Goal: Find specific page/section: Find specific page/section

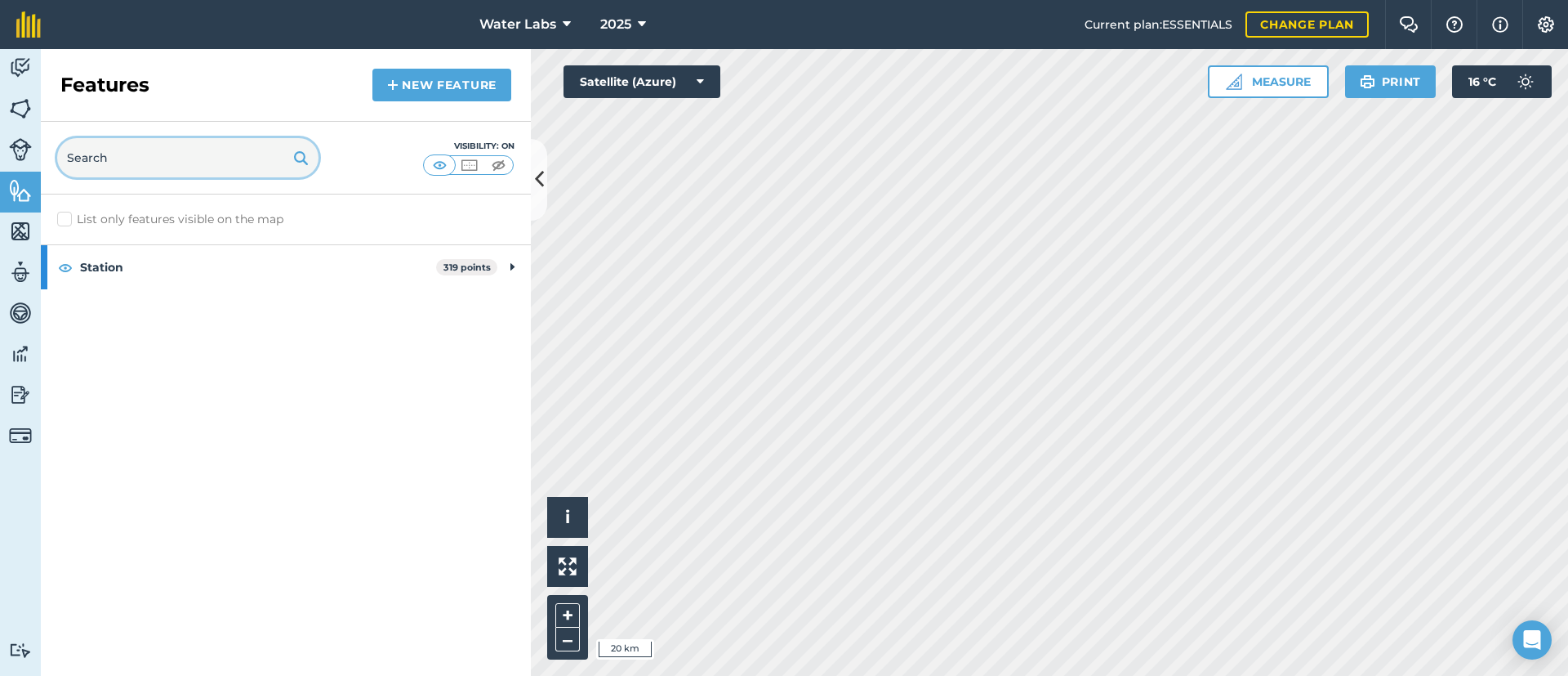
click at [166, 152] on input "text" at bounding box center [187, 157] width 261 height 39
click at [506, 332] on div "Activity Fields Livestock Features Maps Team Vehicles Data Reporting Billing Tu…" at bounding box center [784, 362] width 1568 height 627
click at [164, 153] on input "text" at bounding box center [187, 157] width 261 height 39
type input "Driver"
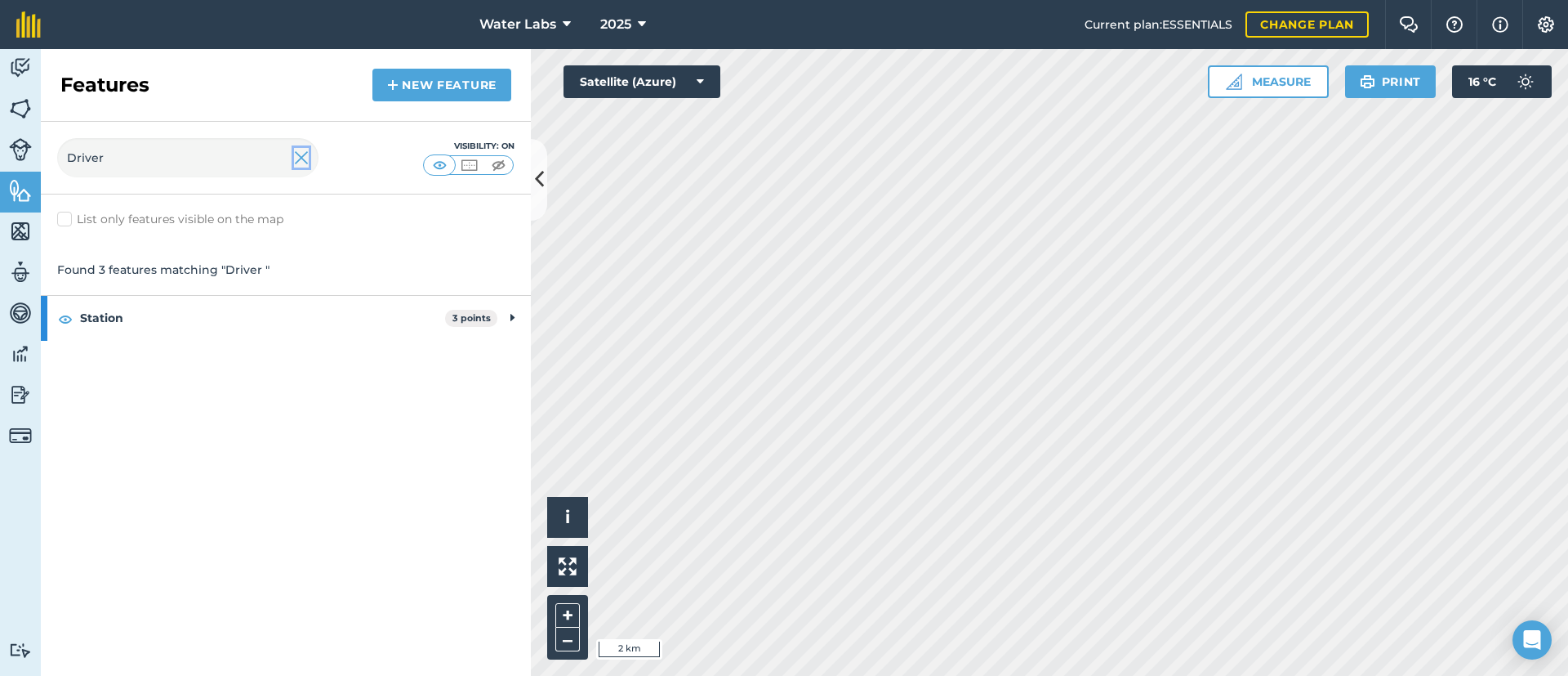
click at [303, 151] on img at bounding box center [301, 158] width 15 height 20
click at [303, 151] on img at bounding box center [301, 158] width 16 height 20
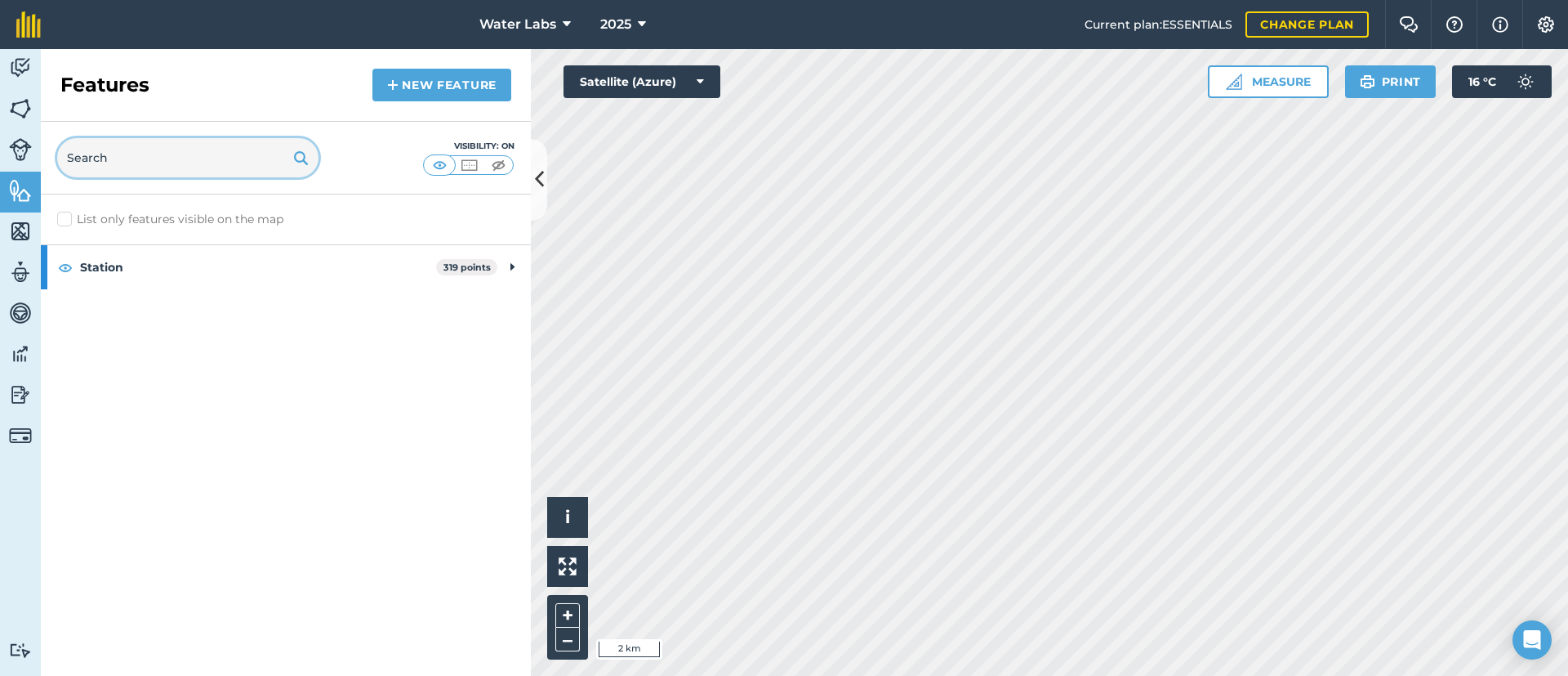
click at [229, 164] on input "text" at bounding box center [187, 157] width 261 height 39
type input "[PERSON_NAME] front"
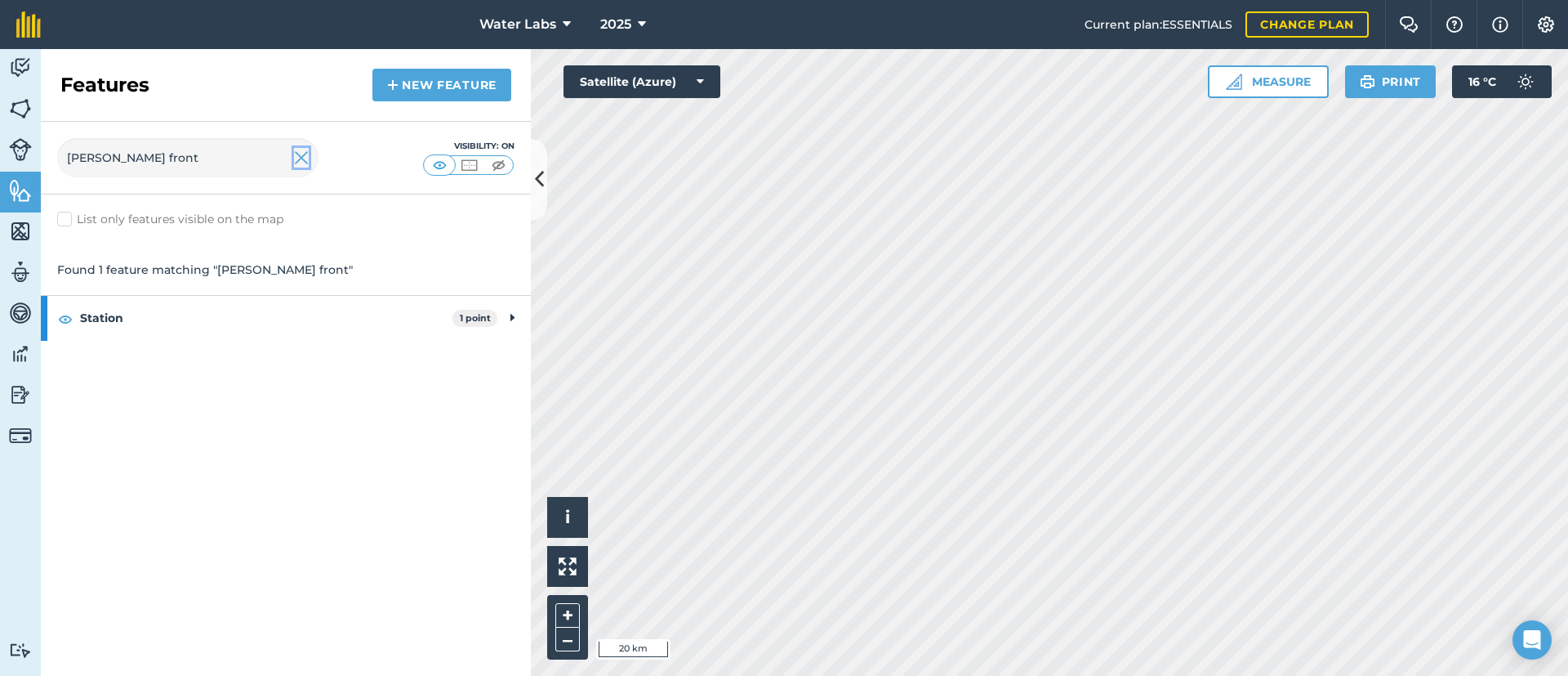
click at [299, 166] on img at bounding box center [301, 158] width 15 height 20
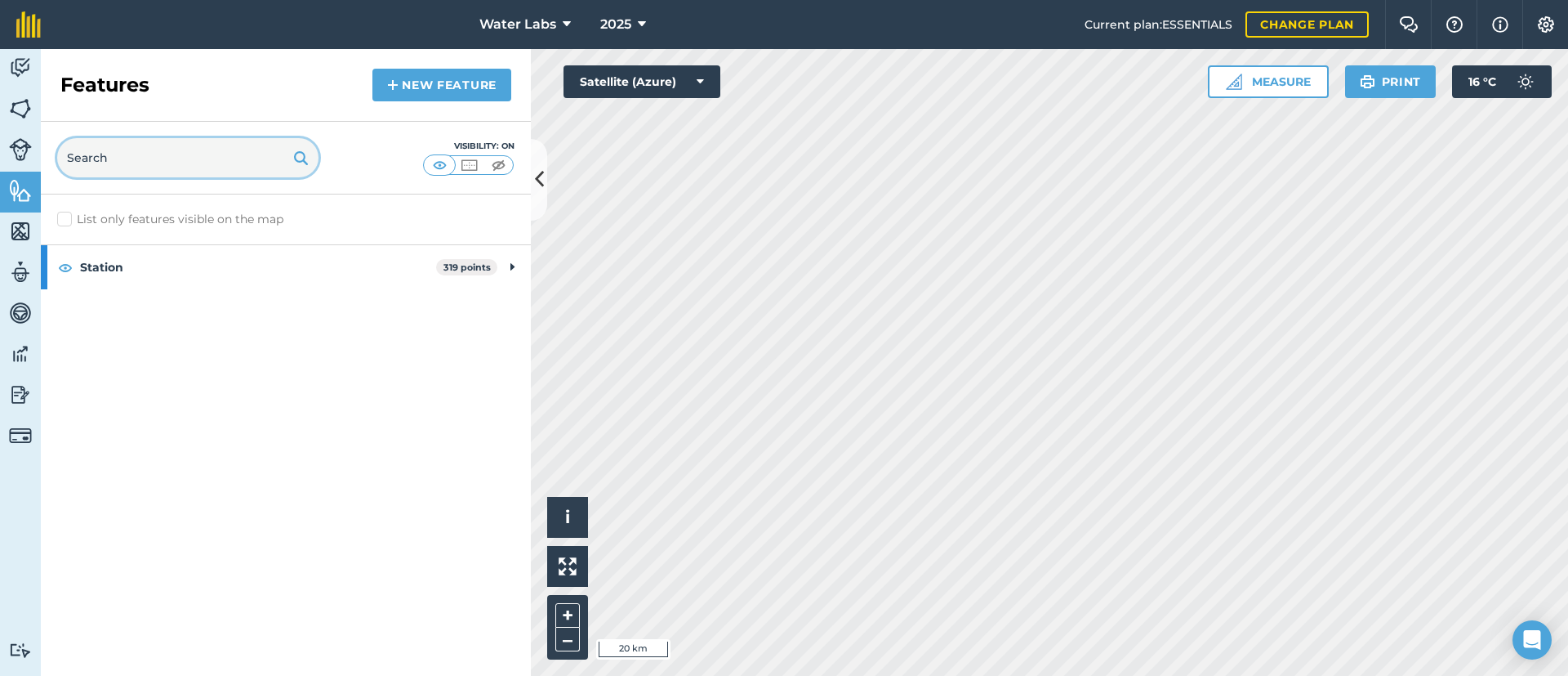
click at [186, 140] on input "text" at bounding box center [187, 157] width 261 height 39
type input "s"
type input "w"
type input "s"
type input "g"
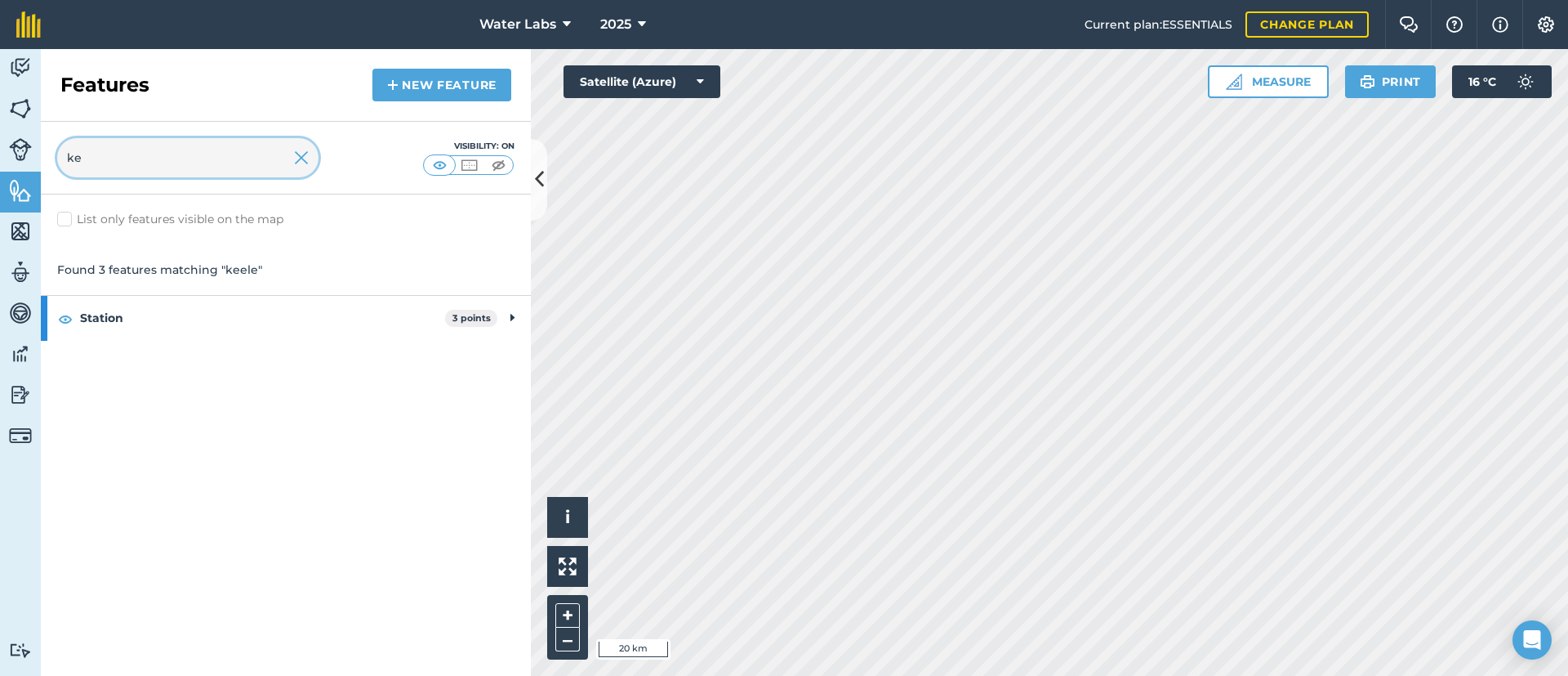
type input "k"
type input "h"
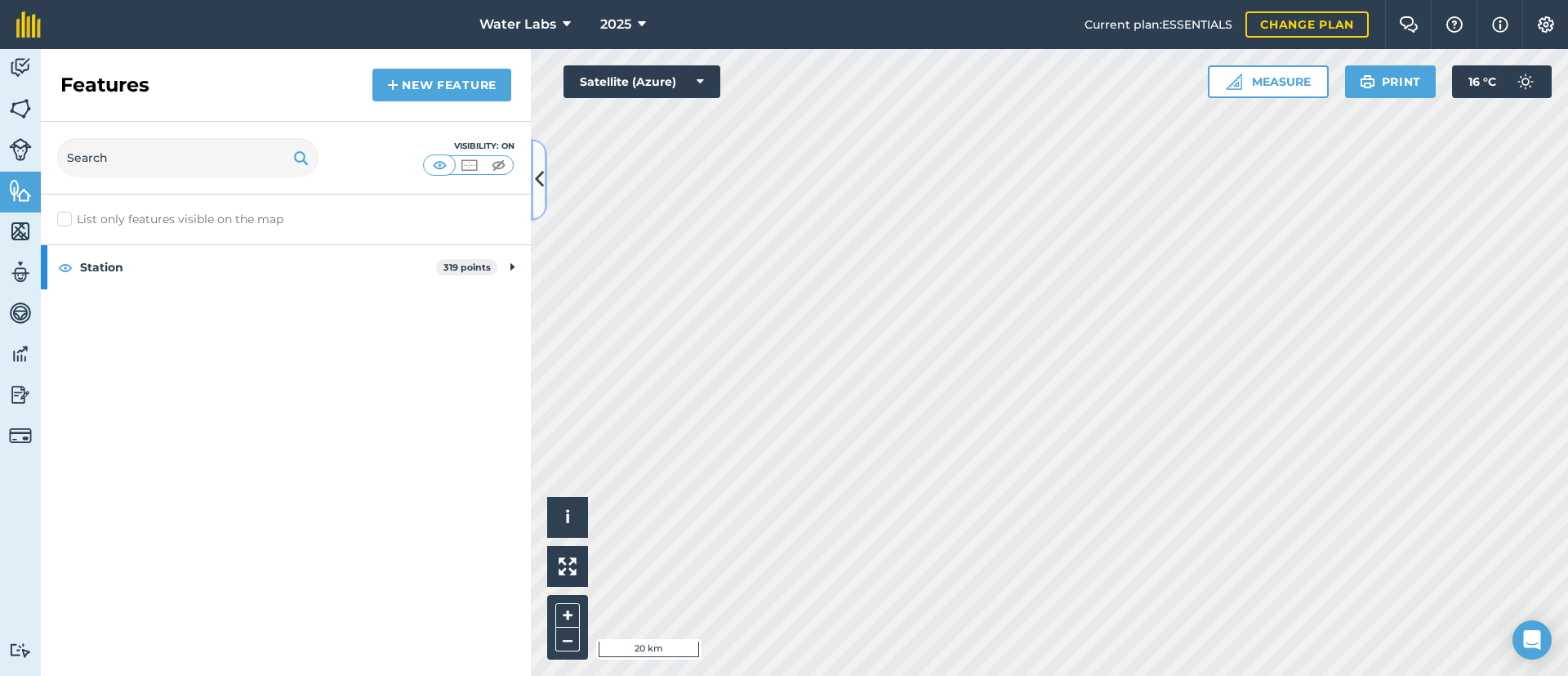
click at [535, 179] on icon at bounding box center [540, 178] width 9 height 28
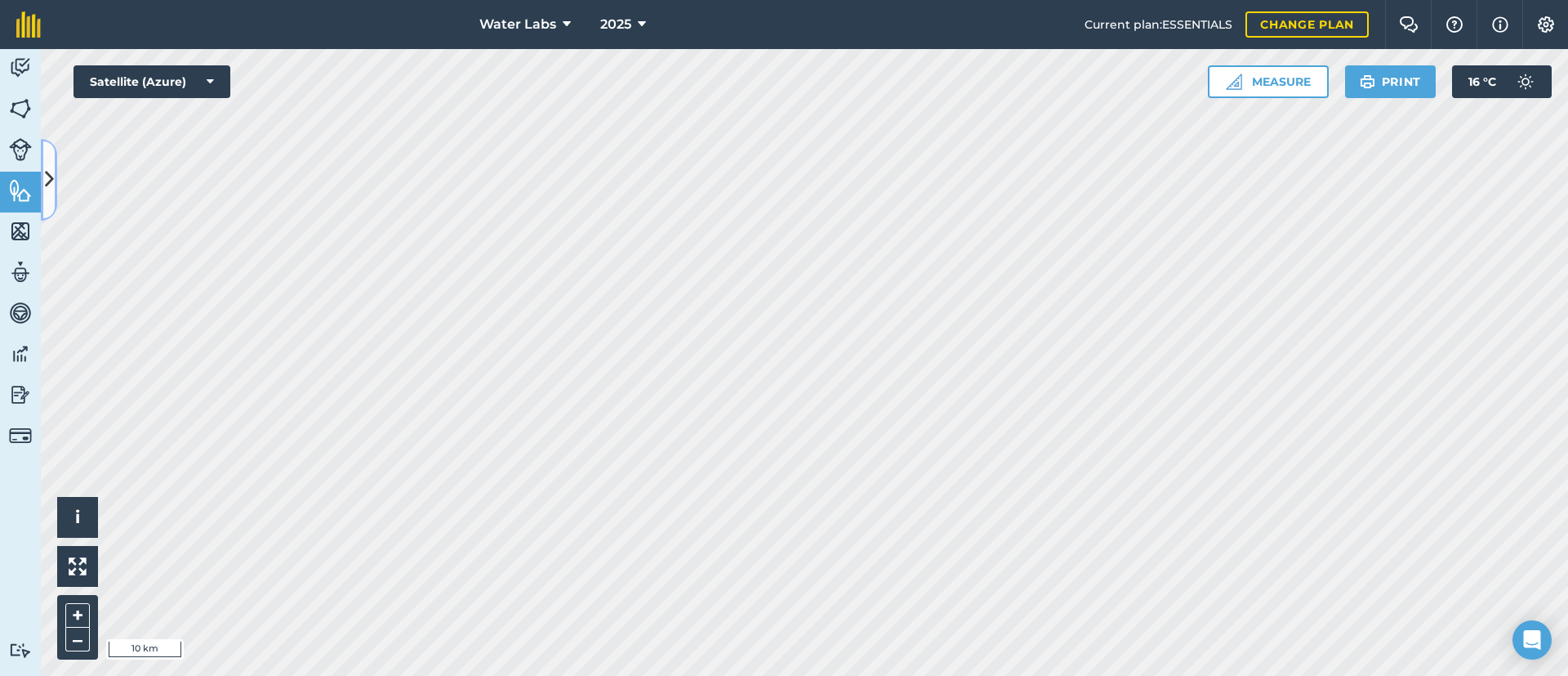
click at [56, 160] on button at bounding box center [48, 179] width 16 height 82
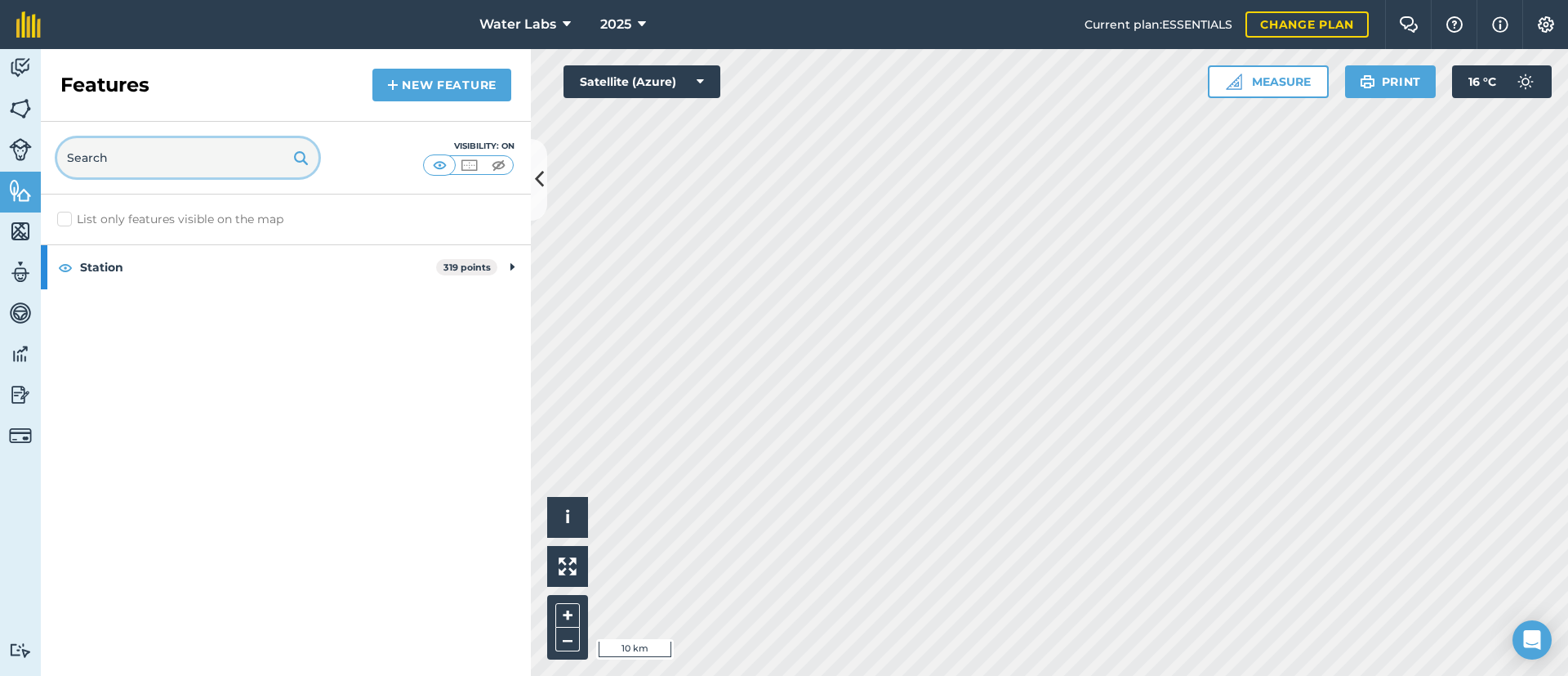
click at [147, 147] on input "text" at bounding box center [187, 157] width 261 height 39
type input "driver"
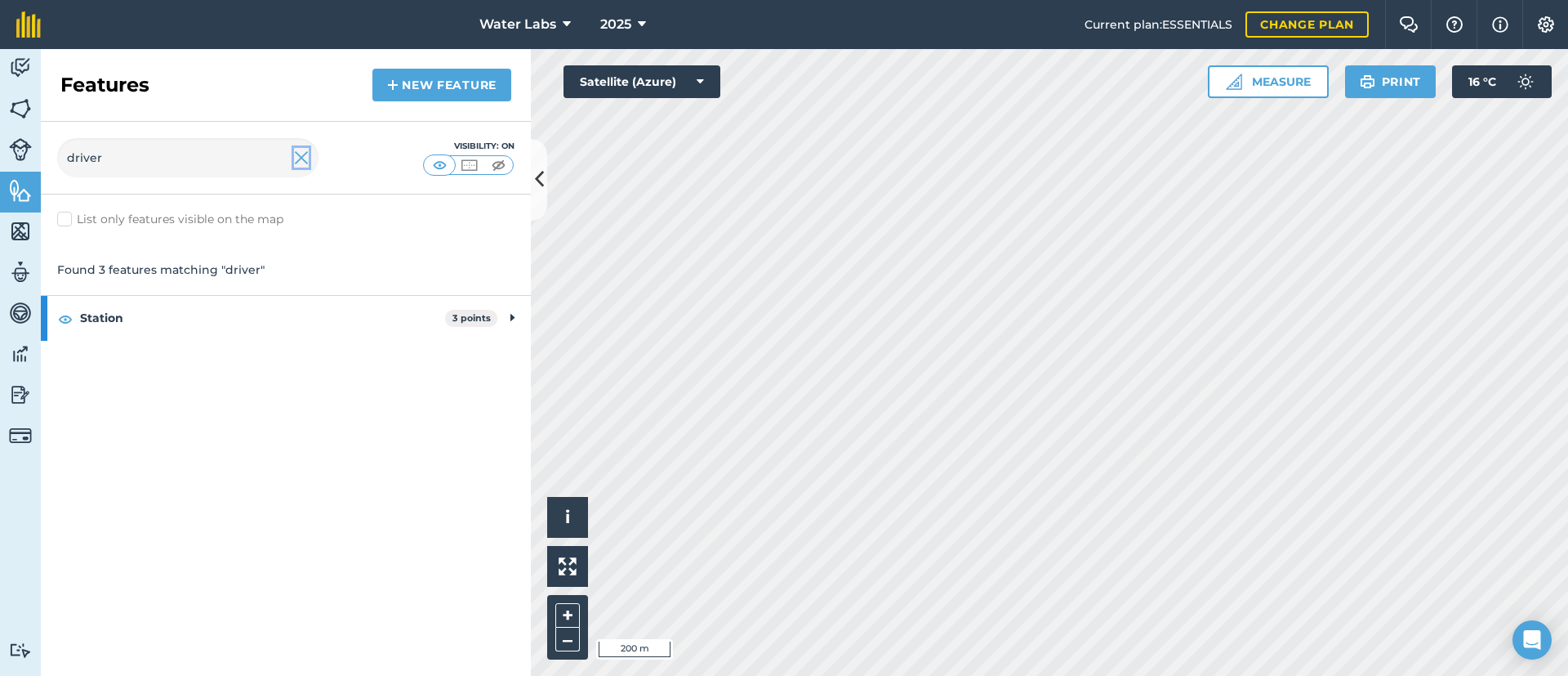
click at [304, 159] on img at bounding box center [301, 158] width 15 height 20
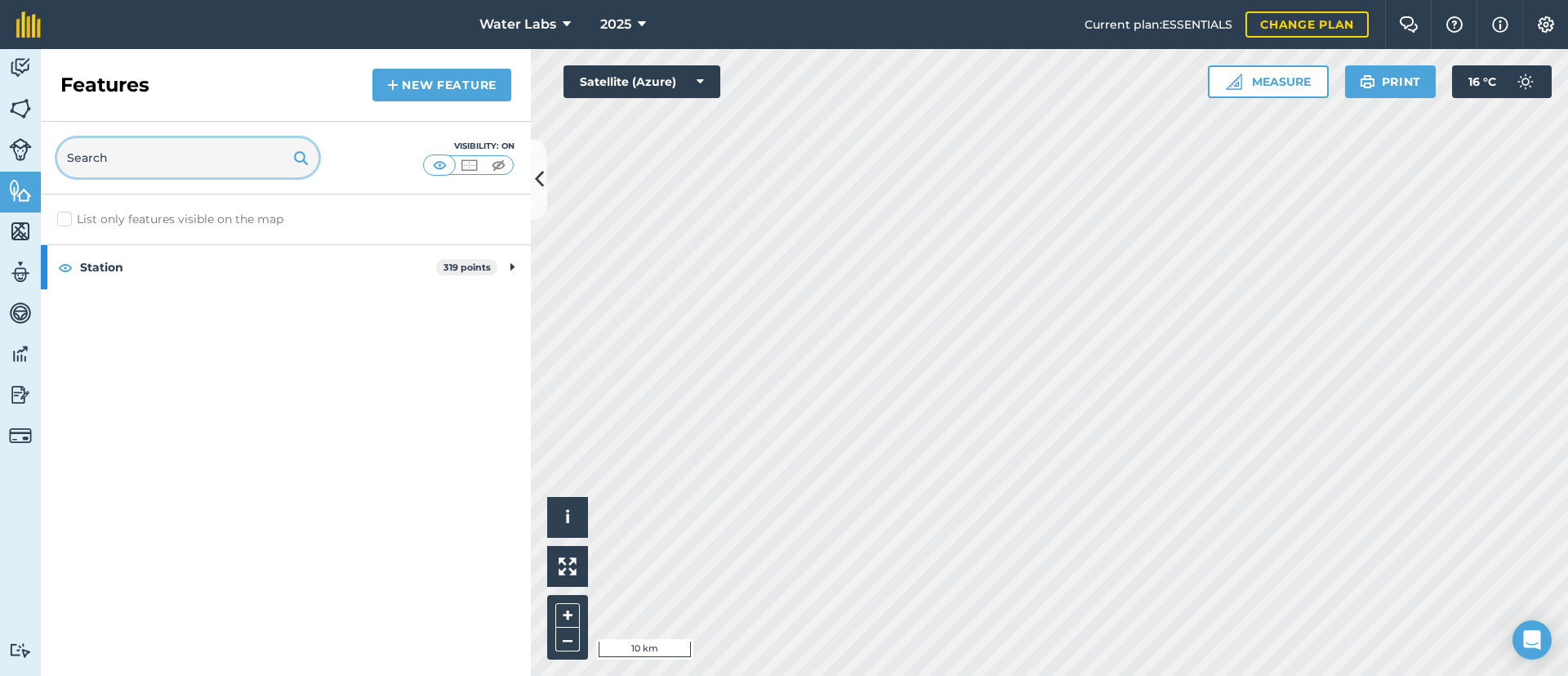
click at [227, 170] on input "text" at bounding box center [187, 157] width 261 height 39
type input "richt"
